Goal: Find contact information: Find contact information

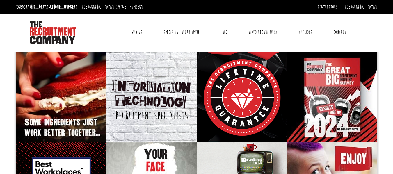
click at [343, 33] on link "Contact" at bounding box center [340, 32] width 22 height 15
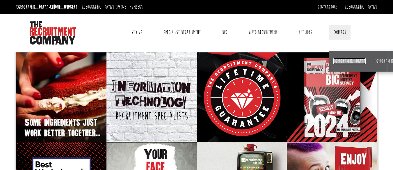
click at [340, 61] on link "[GEOGRAPHIC_DATA]" at bounding box center [349, 61] width 32 height 6
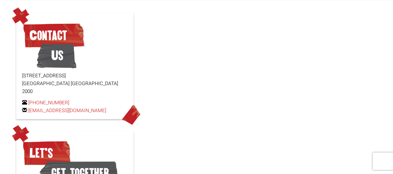
scroll to position [58, 0]
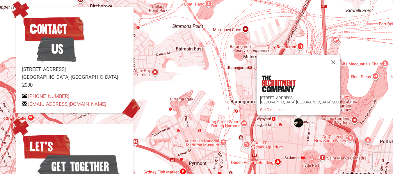
drag, startPoint x: 110, startPoint y: 96, endPoint x: 27, endPoint y: 97, distance: 83.1
click at [27, 97] on p "[PHONE_NUMBER] [EMAIL_ADDRESS][DOMAIN_NAME]" at bounding box center [74, 100] width 105 height 16
copy p "[EMAIL_ADDRESS][DOMAIN_NAME]"
